Goal: Register for event/course

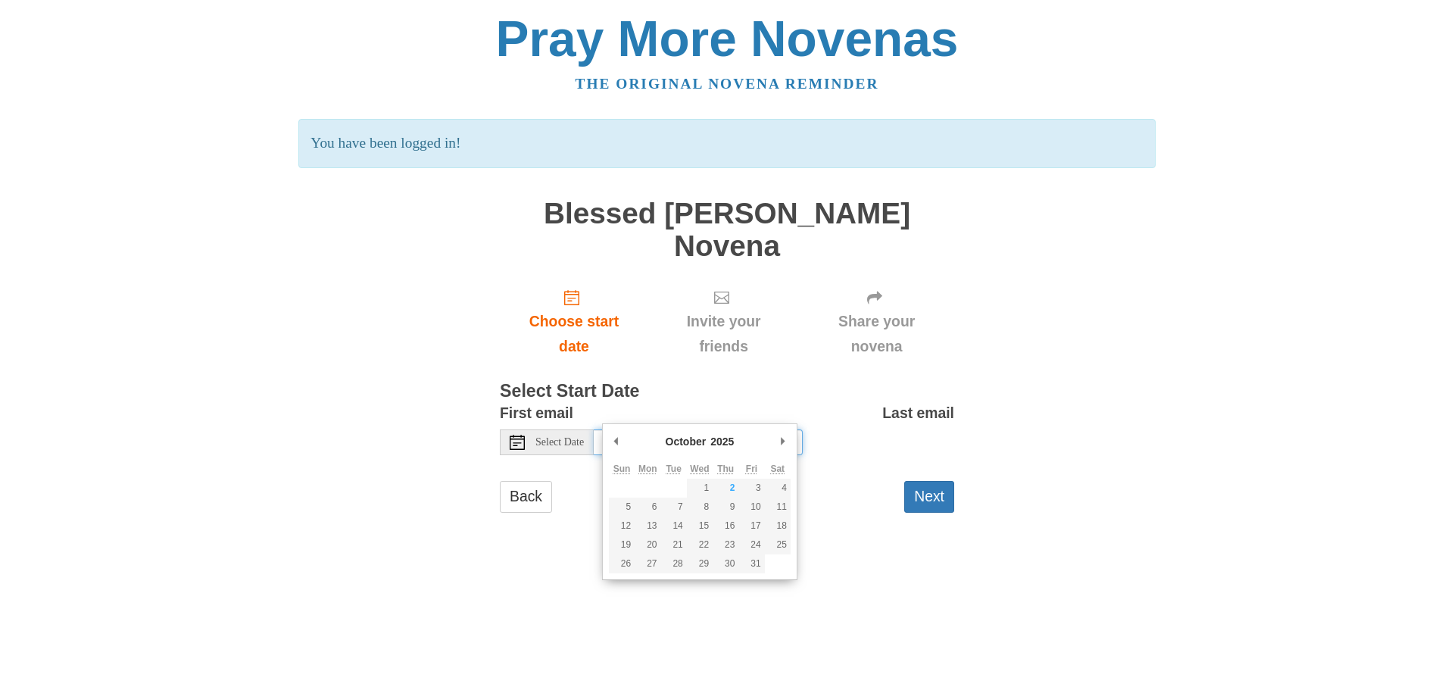
click at [741, 429] on input "[DATE]" at bounding box center [698, 442] width 209 height 26
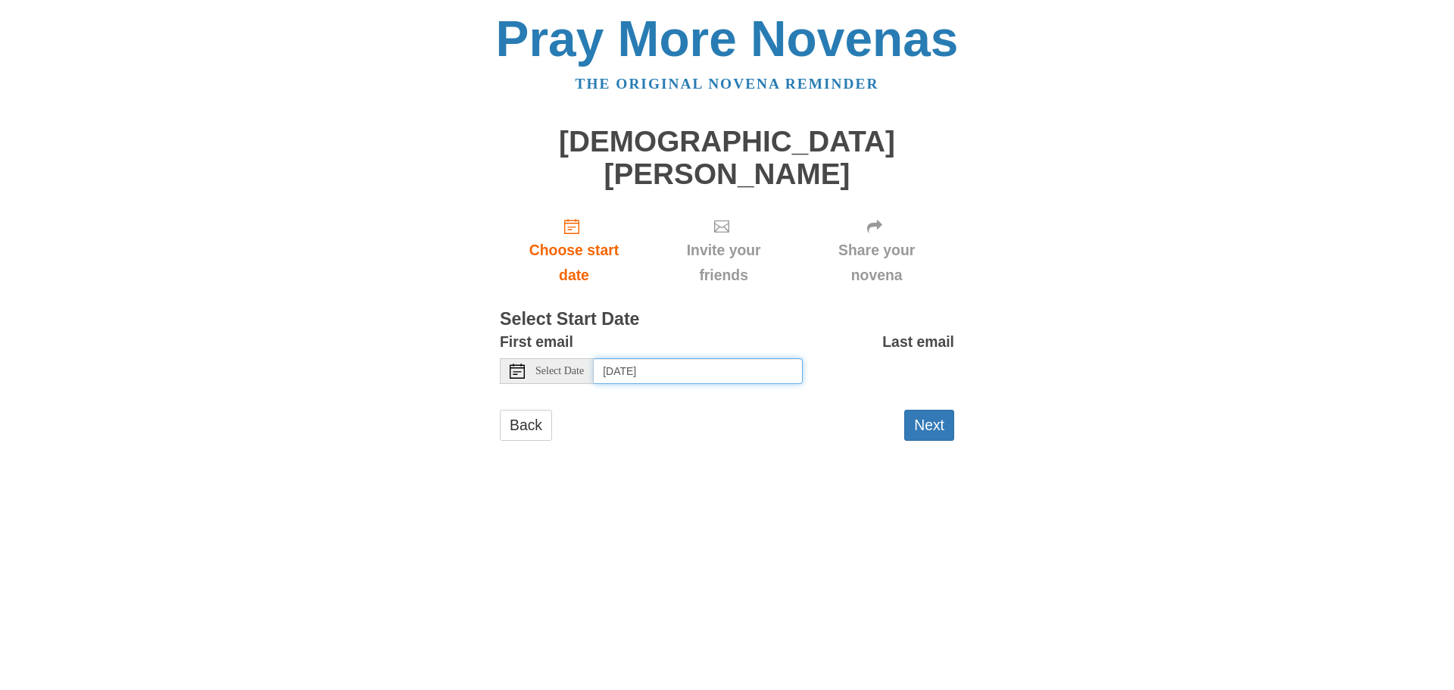
click at [755, 358] on input "[DATE]" at bounding box center [698, 371] width 209 height 26
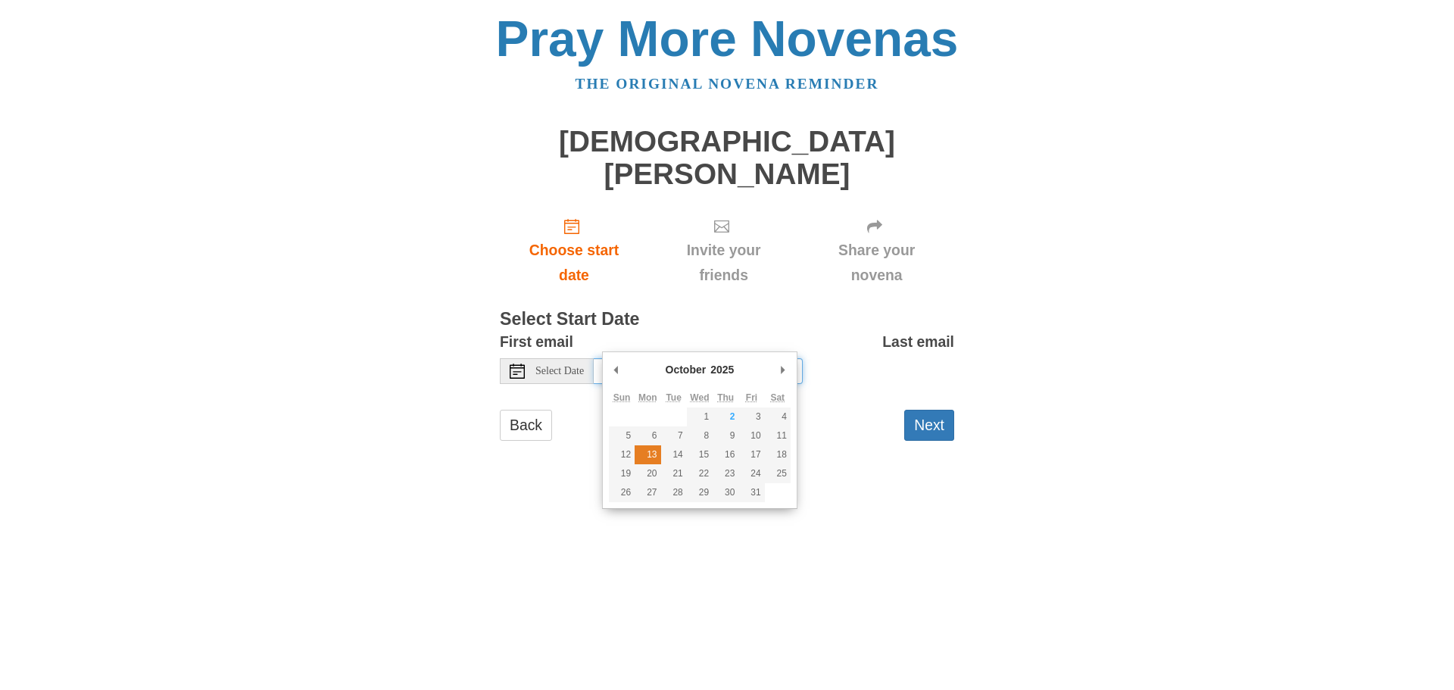
type input "Monday, October 13th"
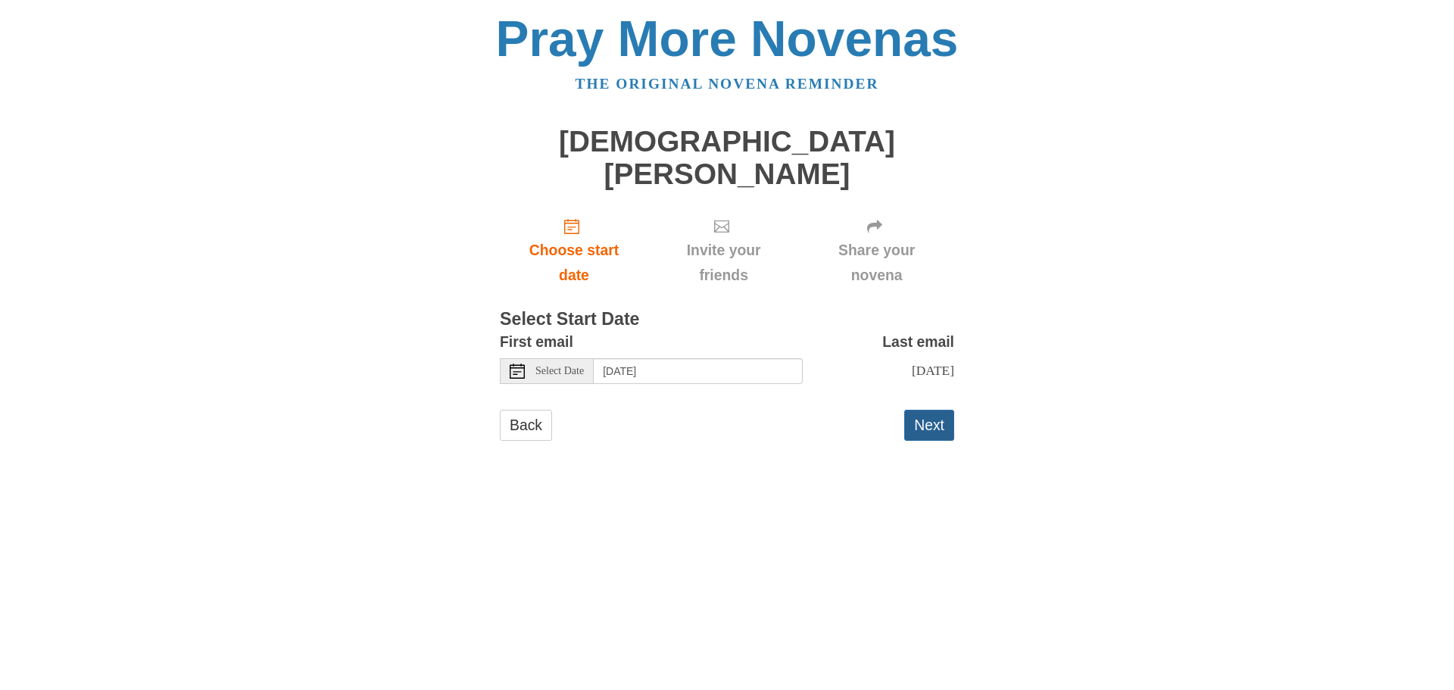
click at [933, 410] on button "Next" at bounding box center [929, 425] width 50 height 31
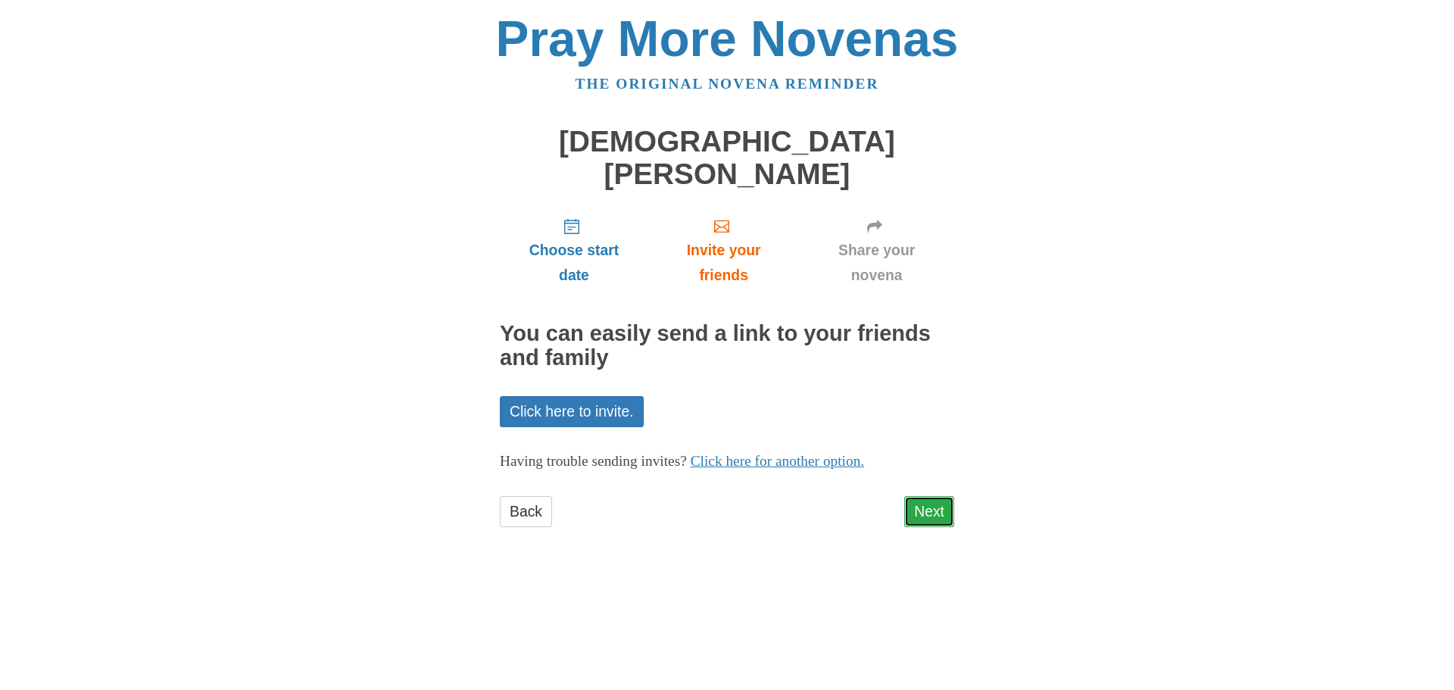
click at [923, 496] on link "Next" at bounding box center [929, 511] width 50 height 31
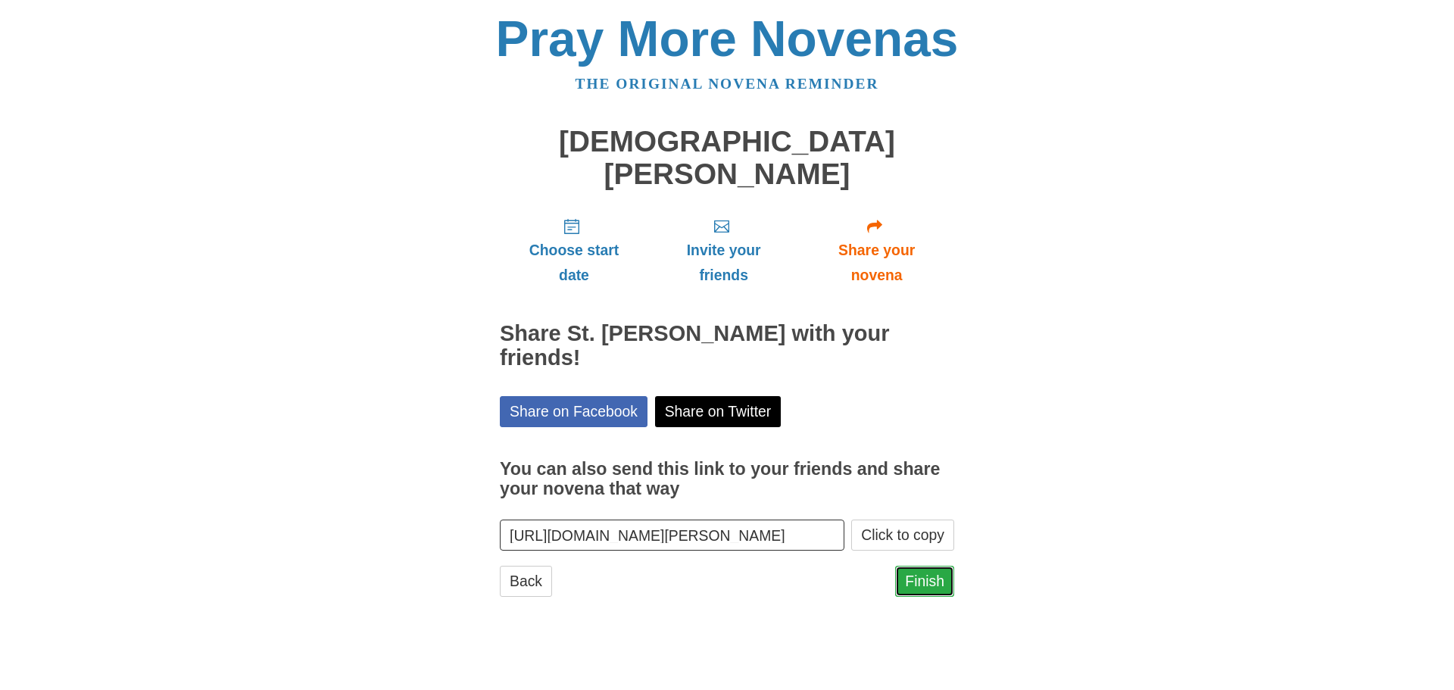
click at [931, 566] on link "Finish" at bounding box center [924, 581] width 59 height 31
